Goal: Information Seeking & Learning: Learn about a topic

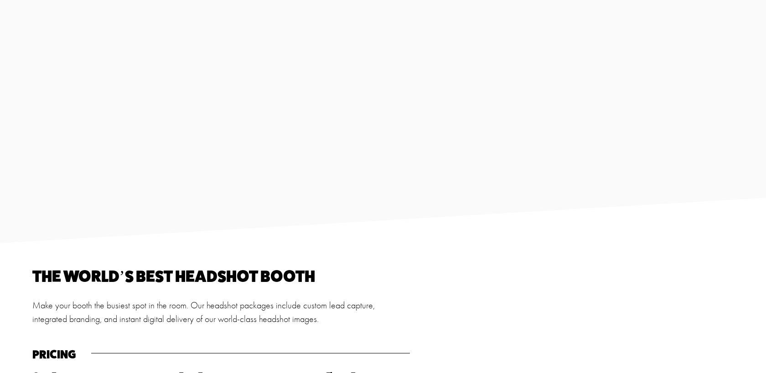
scroll to position [951, 0]
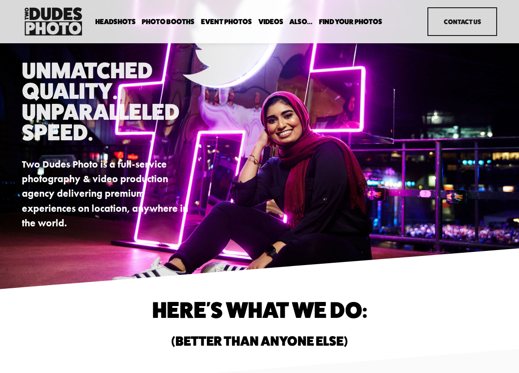
click at [0, 0] on span "Expo Headshots" at bounding box center [0, 0] width 0 height 0
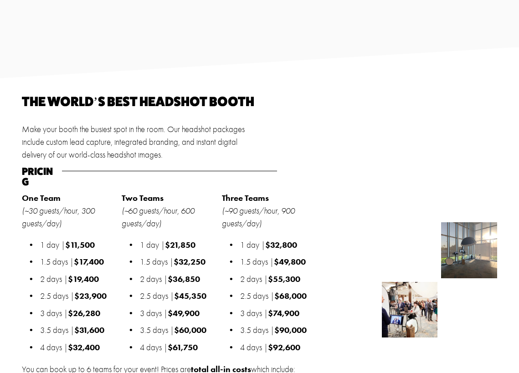
scroll to position [781, 0]
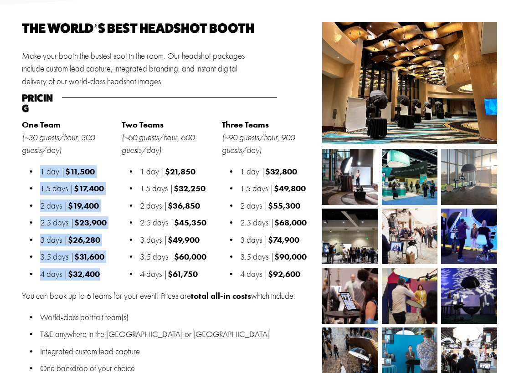
drag, startPoint x: 108, startPoint y: 260, endPoint x: 29, endPoint y: 154, distance: 132.2
click at [29, 165] on ul "1 day | $11,500 1.5 days | $17,400 2 days | $19,400 2.5 days | $23,900 3 days |…" at bounding box center [69, 222] width 95 height 115
copy ul "1 day | $11,500 1.5 days | $17,400 2 days | $19,400 2.5 days | $23,900 3 days |…"
